Goal: Task Accomplishment & Management: Complete application form

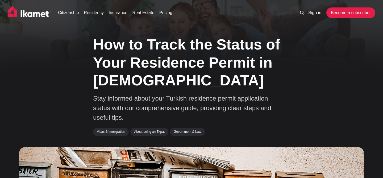
click at [313, 13] on link "Sign in" at bounding box center [315, 13] width 13 height 6
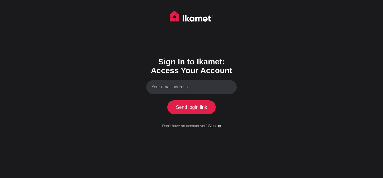
click at [183, 89] on input "Your email address" at bounding box center [191, 87] width 91 height 14
type input "dougimmel@yahoo.com"
click at [190, 109] on button "Send login link" at bounding box center [191, 107] width 48 height 14
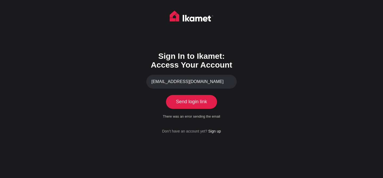
click at [199, 102] on button "Send login link" at bounding box center [191, 102] width 48 height 14
click at [216, 131] on link "Sign up" at bounding box center [214, 131] width 13 height 4
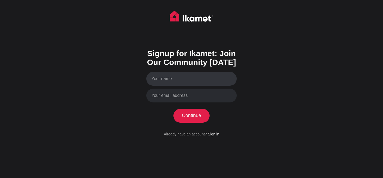
click at [191, 83] on input "Your name" at bounding box center [191, 79] width 91 height 14
type input "Douglas IMMEL"
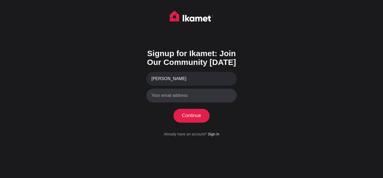
click at [183, 96] on input "Your email address" at bounding box center [191, 96] width 91 height 14
type input "dougimmel@yahoo.com"
click at [191, 116] on button "Continue" at bounding box center [192, 116] width 36 height 14
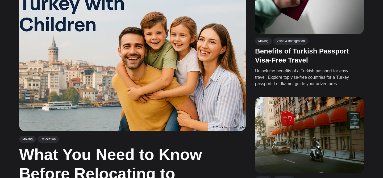
scroll to position [196, 0]
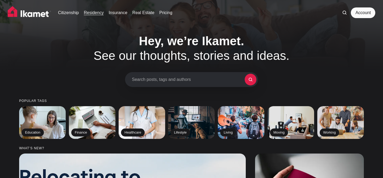
click at [97, 12] on link "Residency" at bounding box center [94, 13] width 20 height 6
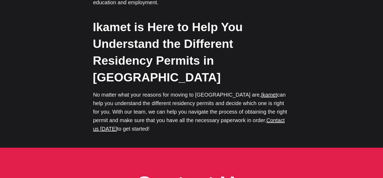
scroll to position [1771, 0]
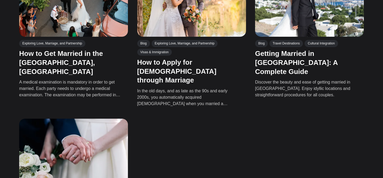
scroll to position [194, 0]
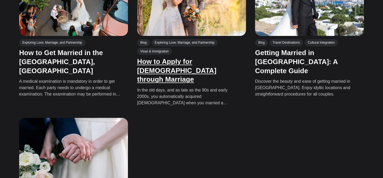
click at [174, 62] on link "How to Apply for Turkish Citizenship through Marriage" at bounding box center [176, 70] width 79 height 26
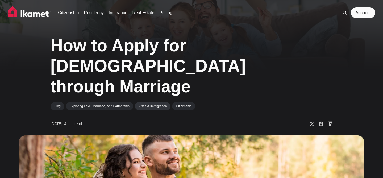
click at [155, 106] on link "Visas & Immigration" at bounding box center [153, 106] width 36 height 8
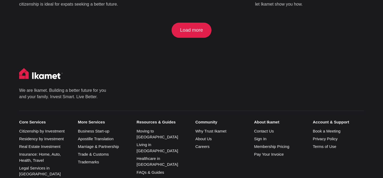
scroll to position [603, 0]
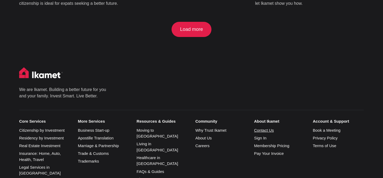
click at [262, 128] on link "Contact Us" at bounding box center [264, 130] width 20 height 5
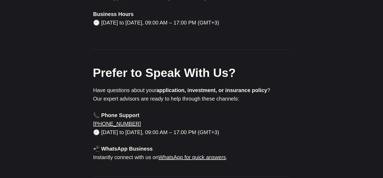
scroll to position [158, 0]
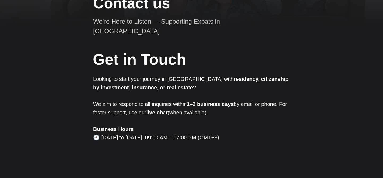
scroll to position [0, 0]
